Goal: Navigation & Orientation: Find specific page/section

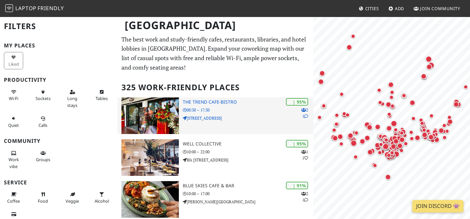
scroll to position [81, 0]
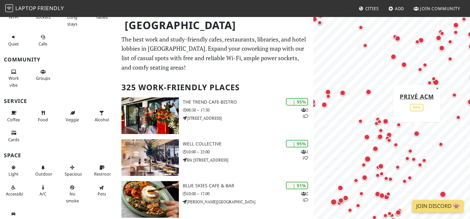
drag, startPoint x: 388, startPoint y: 152, endPoint x: 421, endPoint y: 127, distance: 41.8
click at [421, 129] on div "Map marker" at bounding box center [416, 133] width 8 height 8
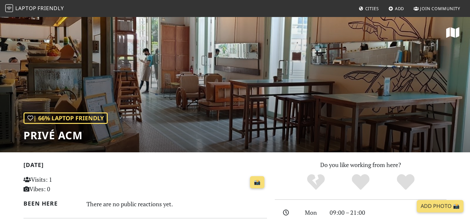
click at [412, 160] on div "Do you like working from here?" at bounding box center [361, 175] width 172 height 31
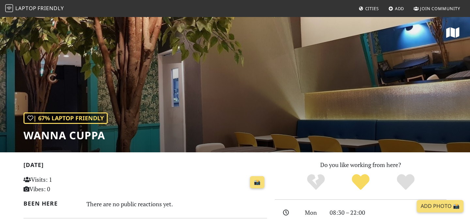
click at [280, 106] on div "| 67% Laptop Friendly WANNA CUPPA" at bounding box center [235, 84] width 470 height 136
